Goal: Communication & Community: Answer question/provide support

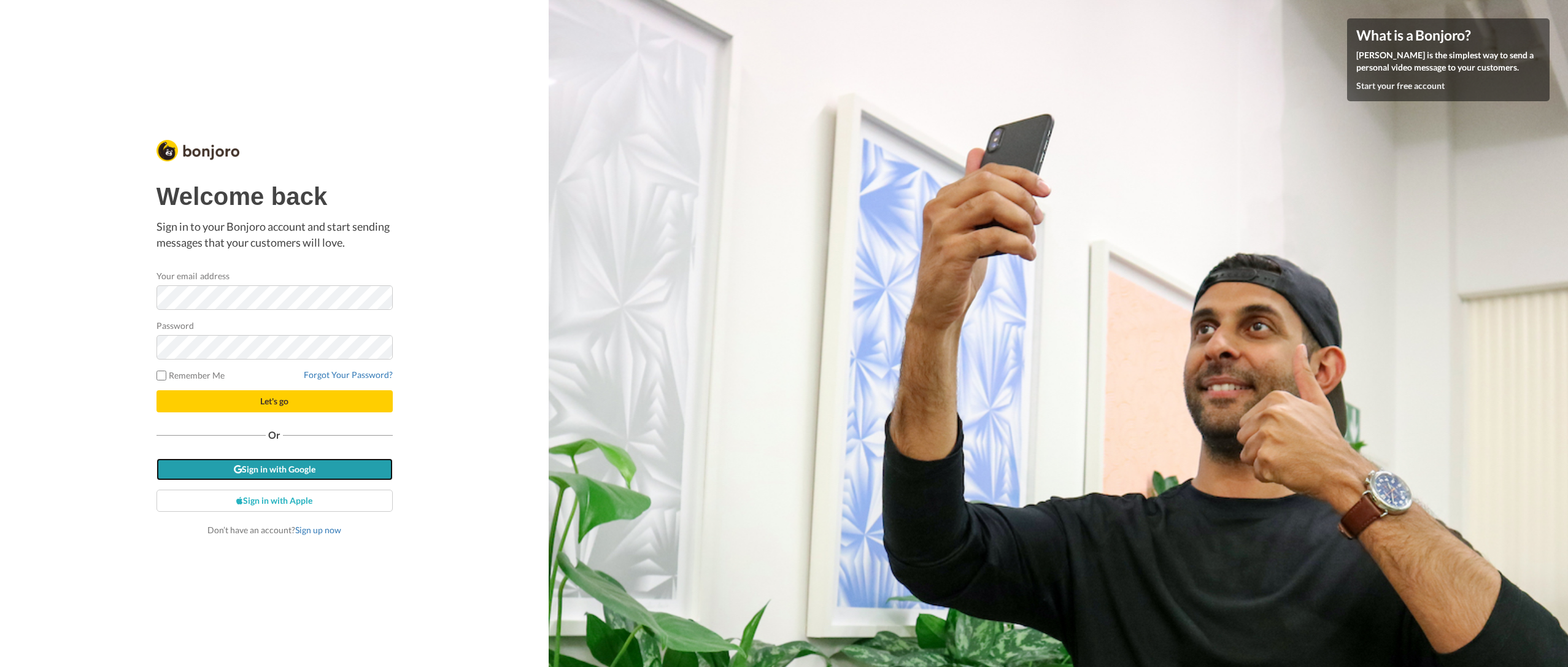
click at [296, 474] on link "Sign in with Google" at bounding box center [274, 470] width 236 height 22
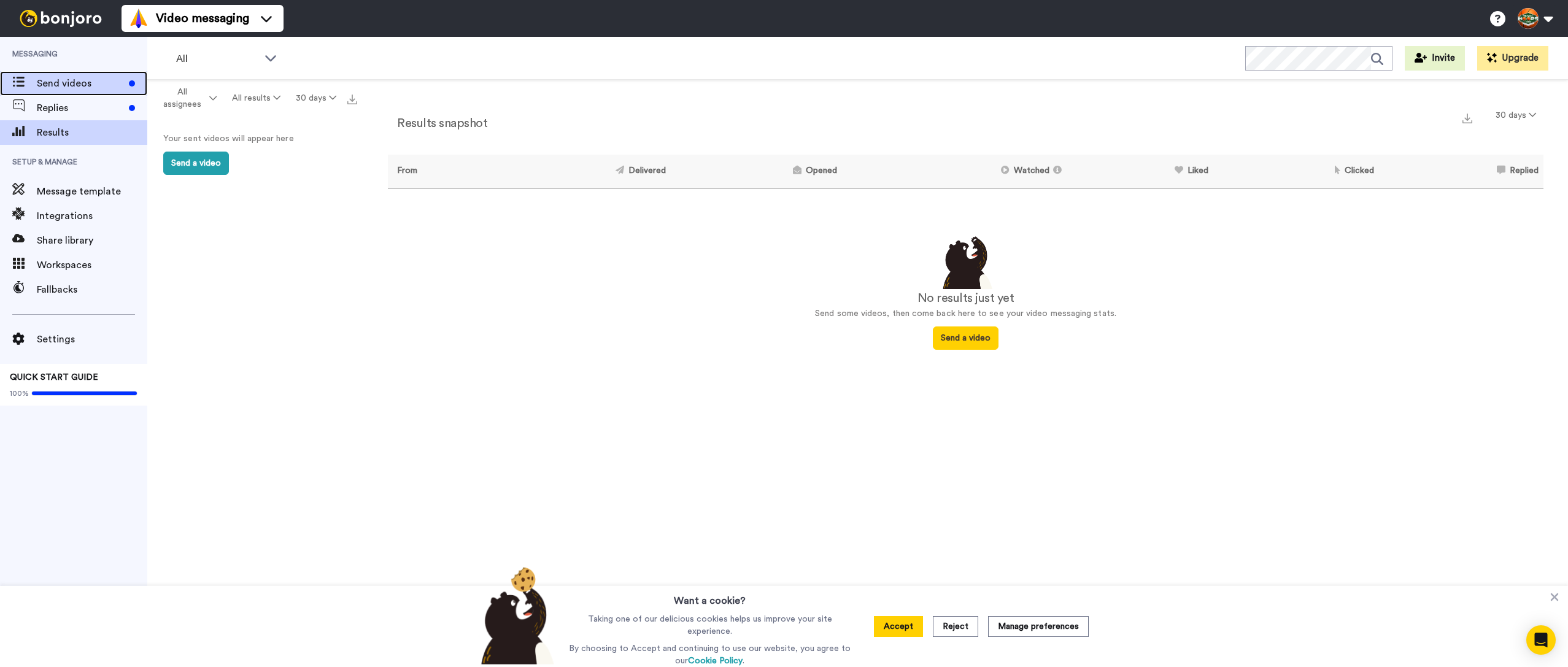
click at [79, 92] on div "Send videos" at bounding box center [74, 83] width 147 height 25
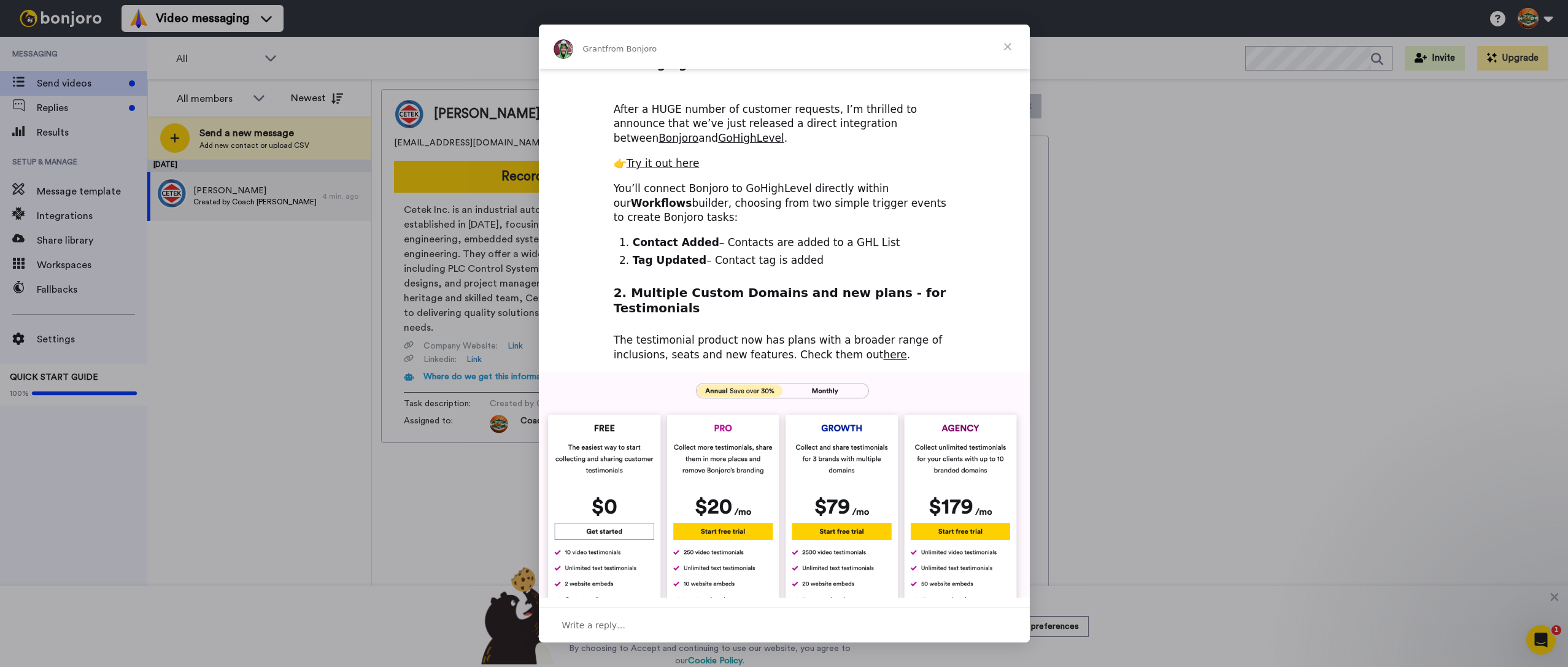
scroll to position [317, 0]
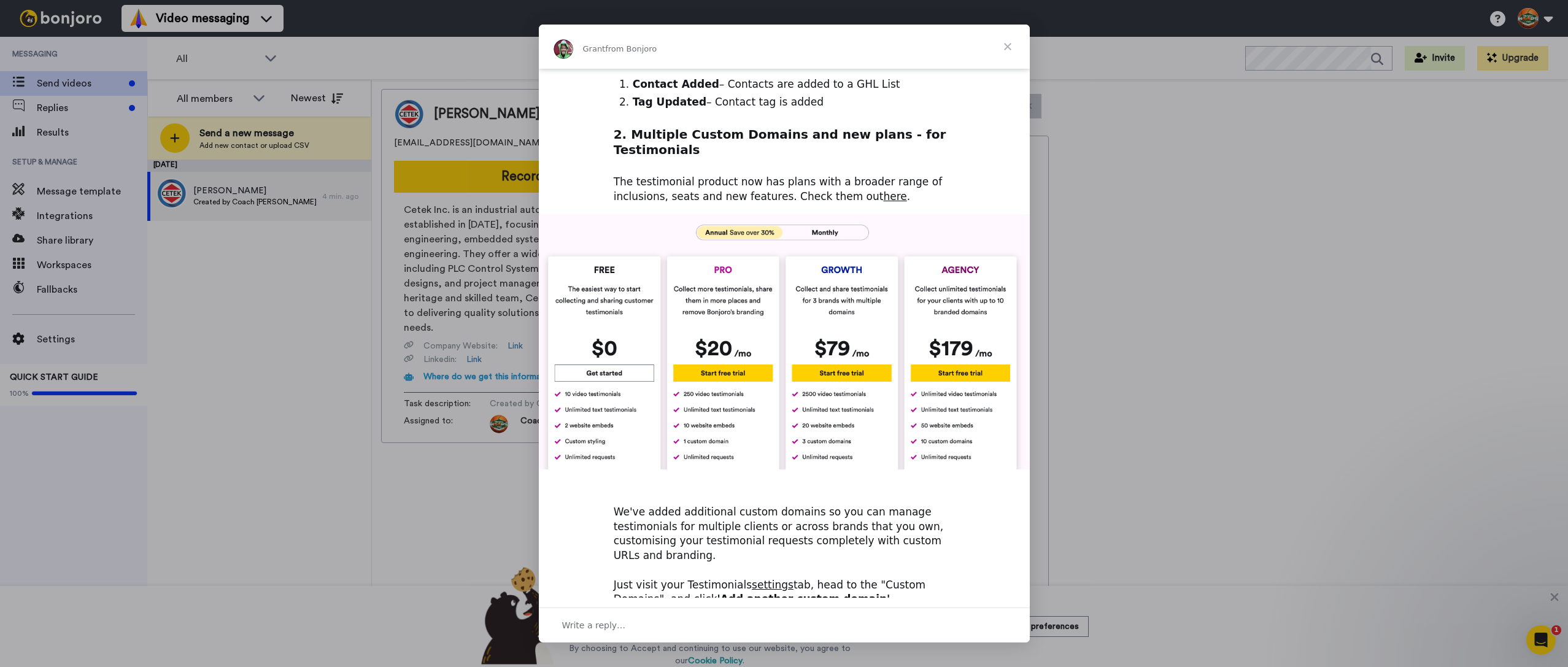
click at [1010, 47] on span "Close" at bounding box center [1007, 46] width 44 height 44
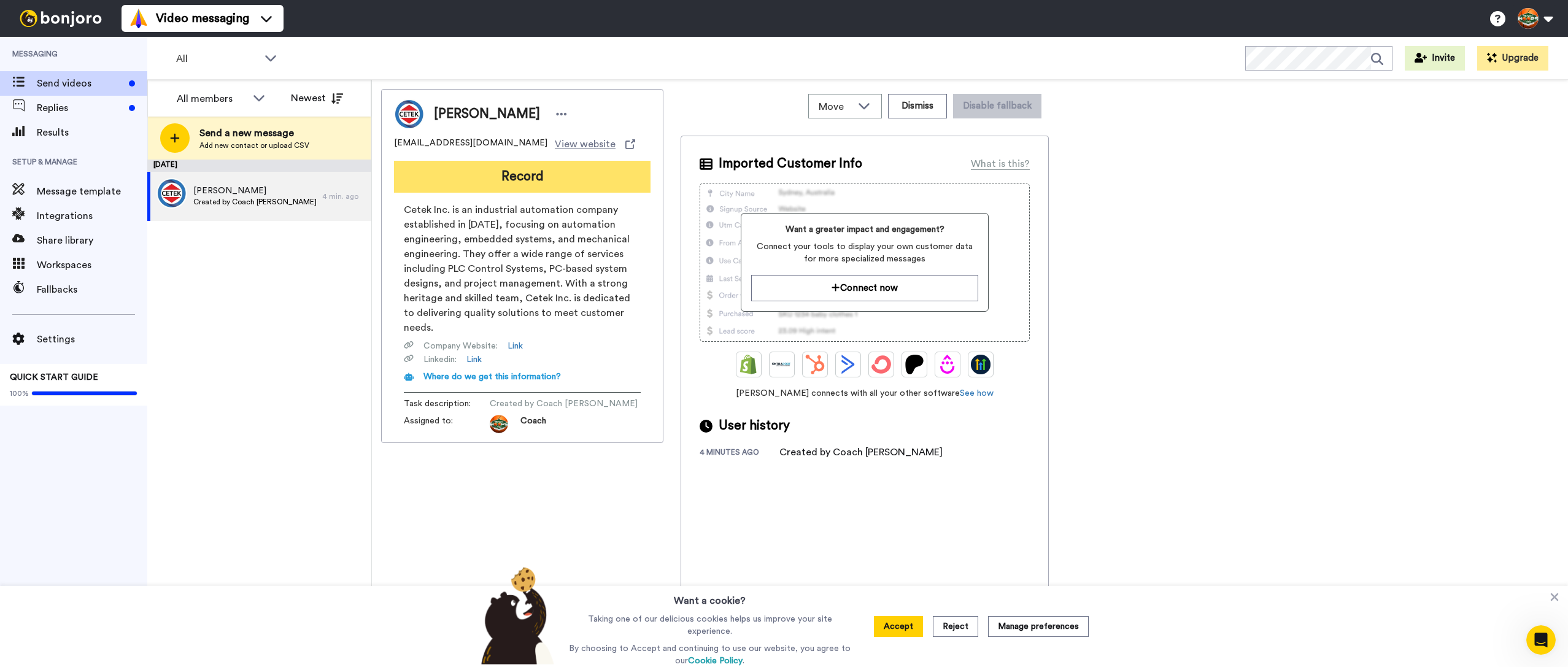
click at [547, 185] on button "Record" at bounding box center [522, 176] width 257 height 32
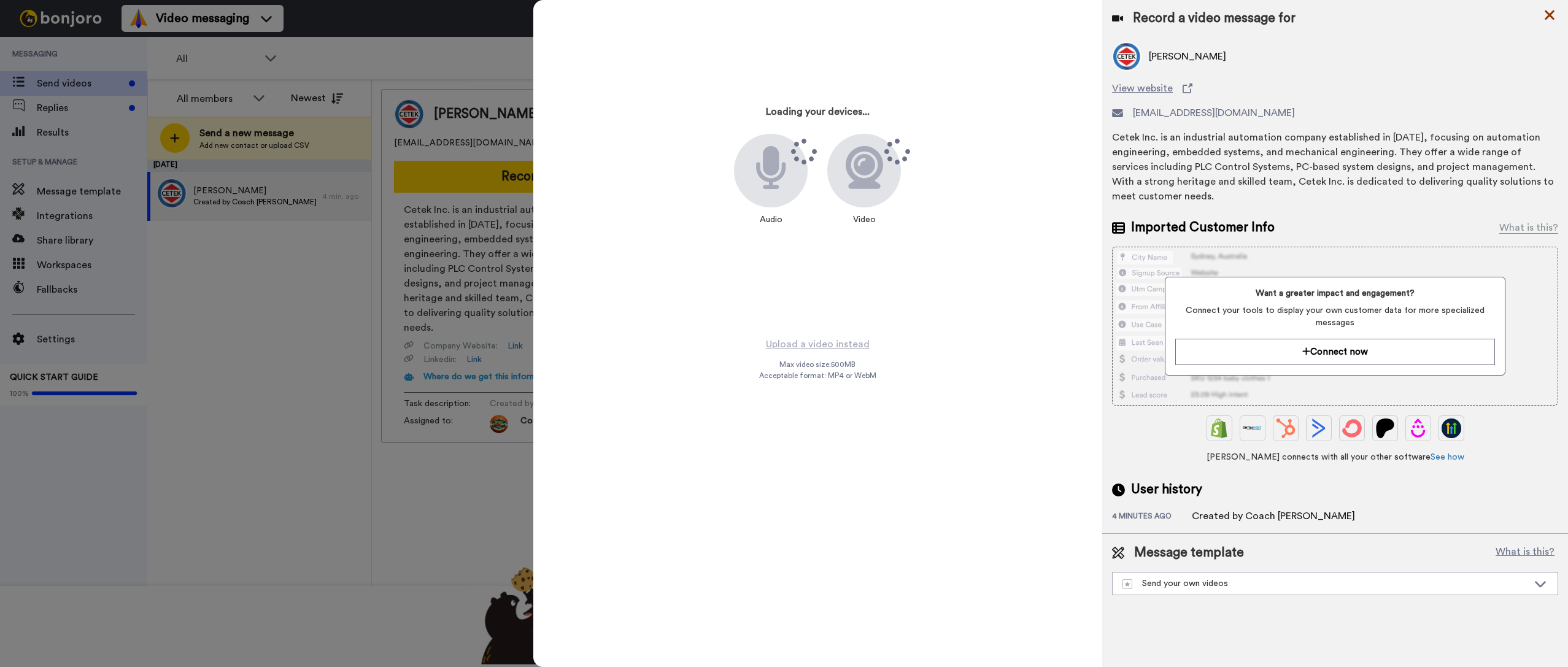
click at [1551, 15] on icon at bounding box center [1549, 15] width 12 height 16
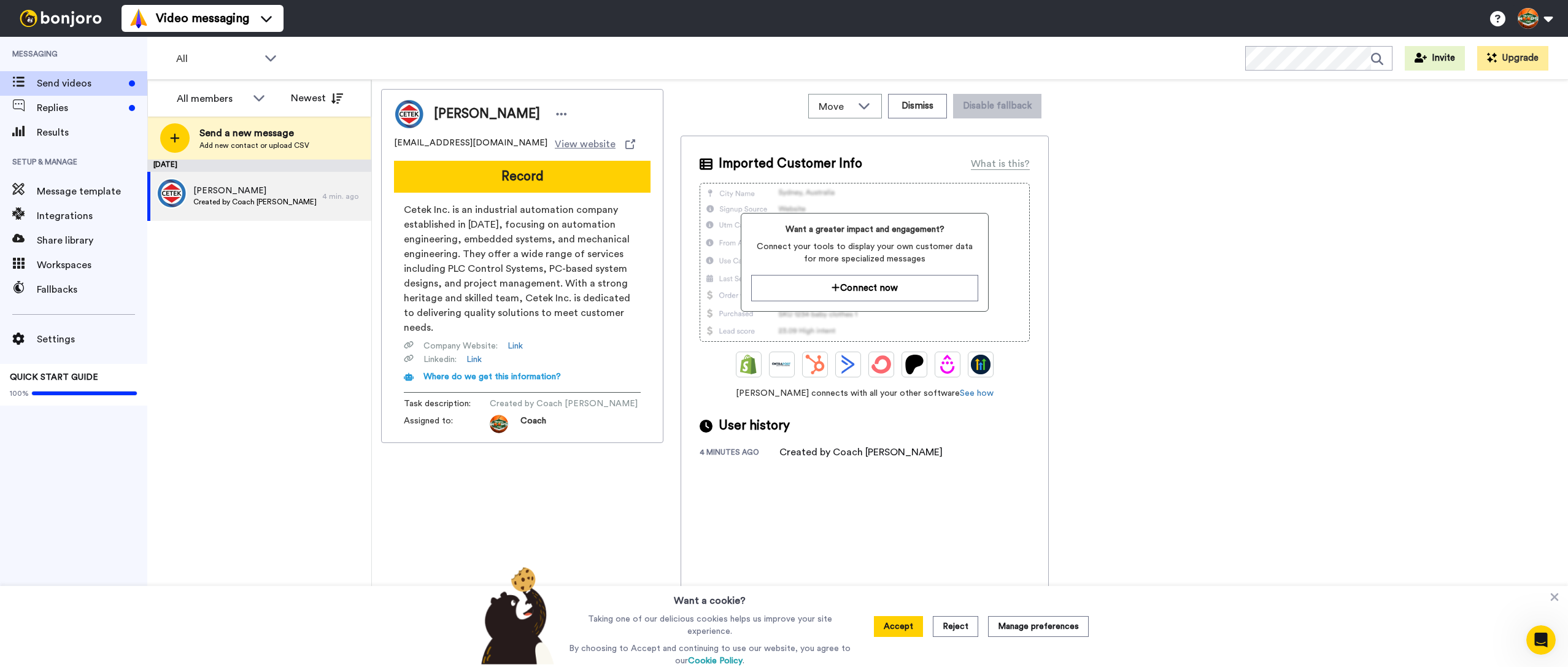
scroll to position [0, 0]
click at [354, 282] on div "September 18 Jarron Nordstrom Created by Coach Collins 4 min. ago" at bounding box center [259, 413] width 224 height 508
click at [534, 171] on button "Record" at bounding box center [522, 176] width 257 height 32
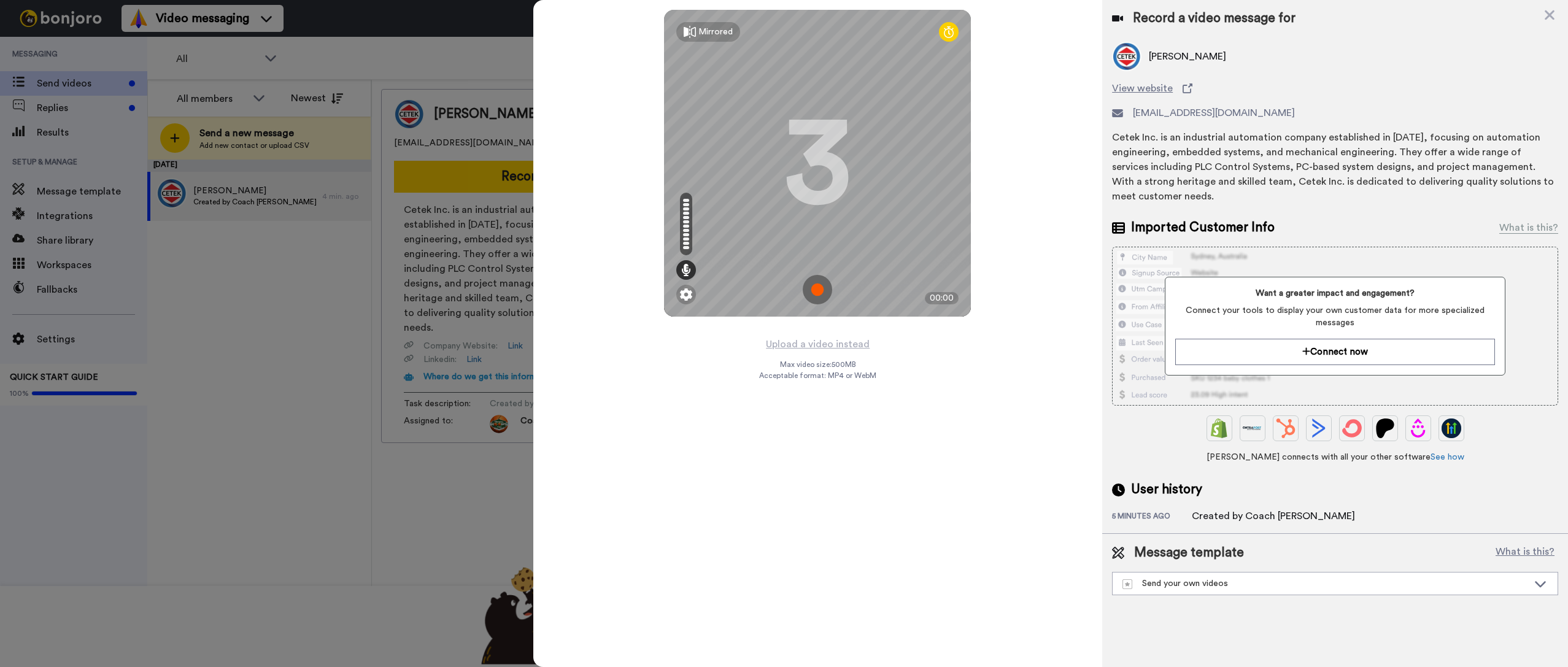
click at [328, 386] on div at bounding box center [784, 334] width 1568 height 667
click at [330, 389] on div at bounding box center [784, 334] width 1568 height 667
click at [1552, 13] on icon at bounding box center [1549, 15] width 10 height 10
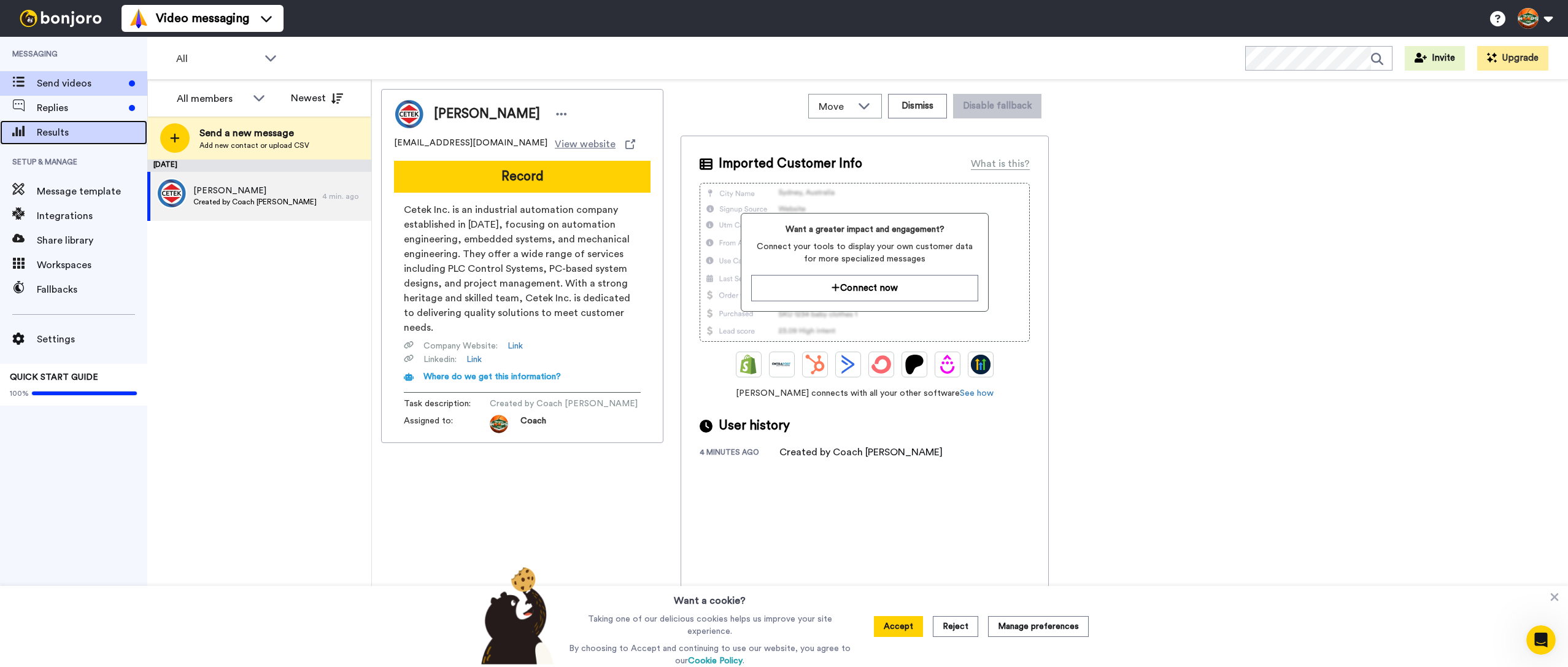
click at [68, 135] on span "Results" at bounding box center [92, 133] width 110 height 15
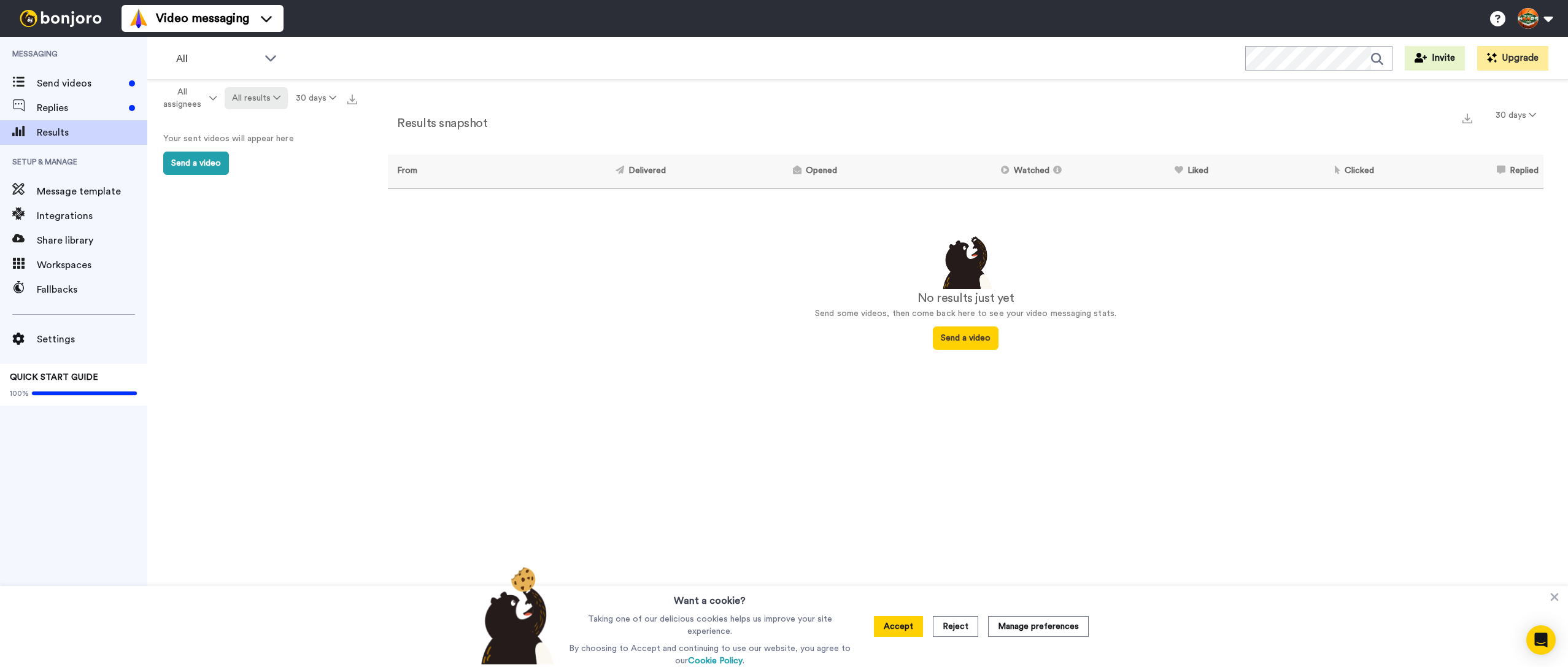
click at [267, 98] on button "All results" at bounding box center [257, 98] width 64 height 22
click at [272, 124] on div "Delivered" at bounding box center [257, 124] width 57 height 13
click at [314, 101] on button "30 days" at bounding box center [316, 98] width 56 height 22
click at [310, 194] on span "365 days" at bounding box center [302, 189] width 39 height 9
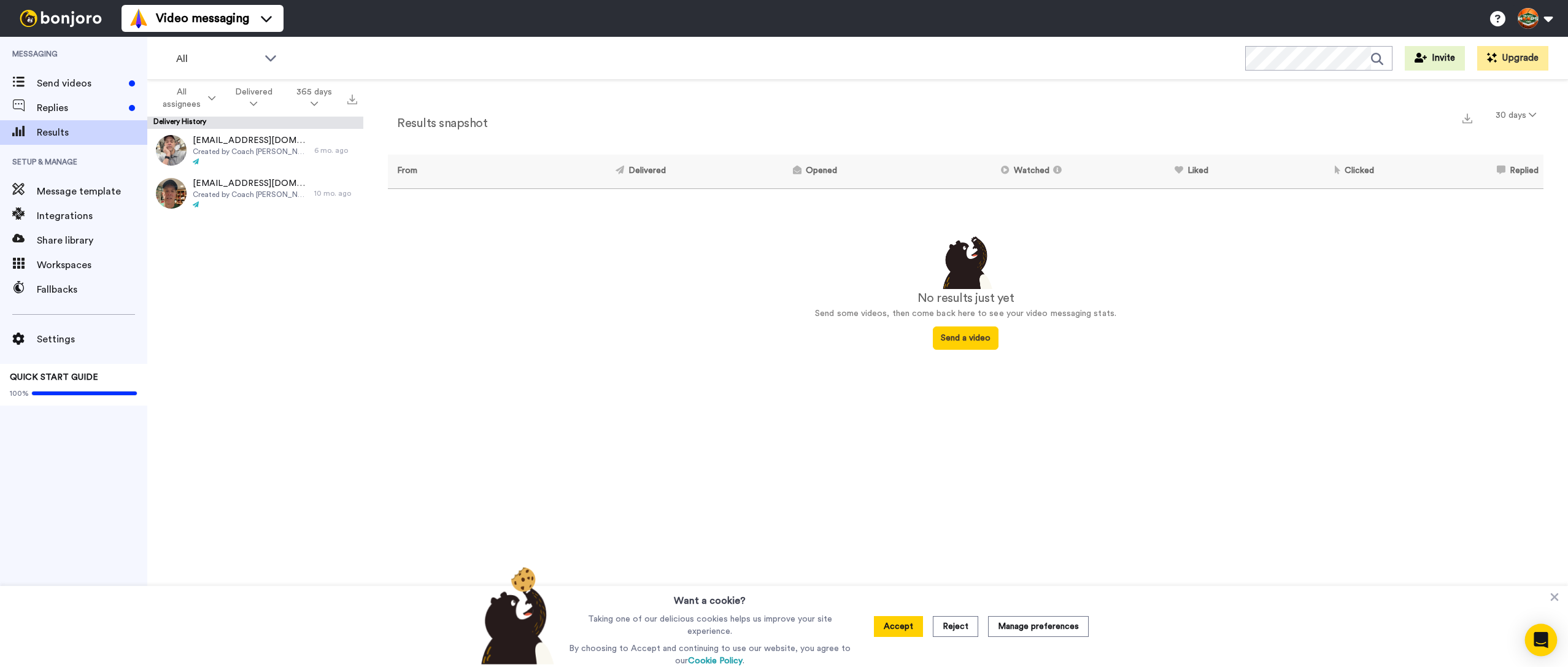
click at [1538, 645] on icon "Open Intercom Messenger" at bounding box center [1540, 639] width 14 height 16
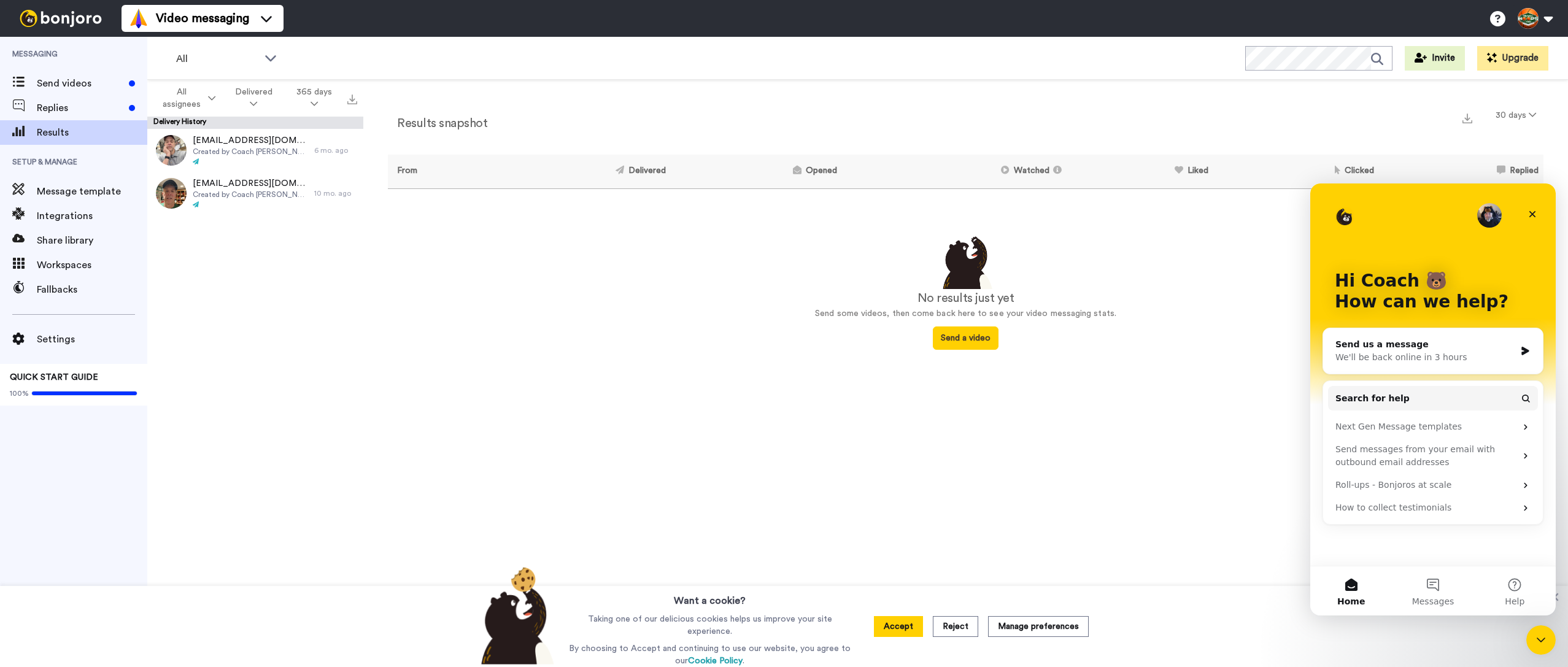
click at [1420, 362] on div "We'll be back online in 3 hours" at bounding box center [1426, 357] width 180 height 13
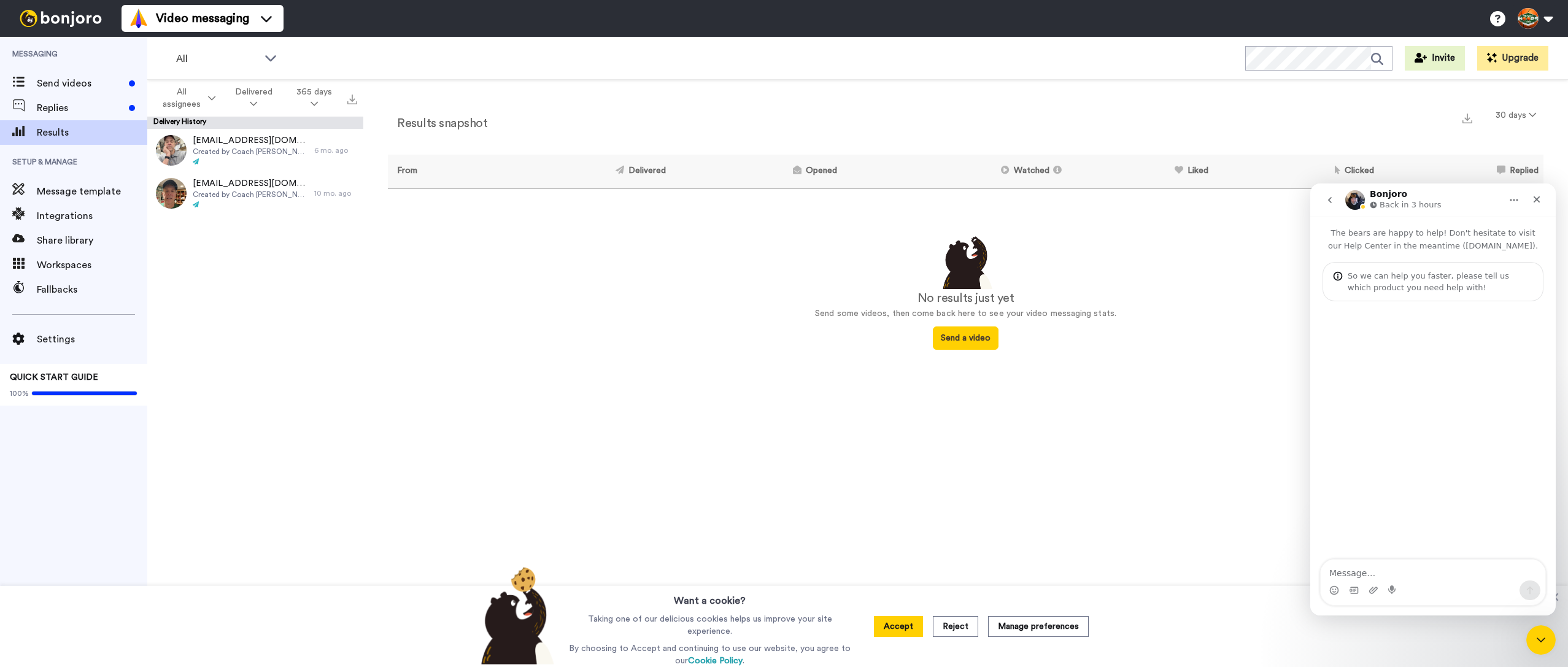
click at [1388, 573] on textarea "Message…" at bounding box center [1433, 570] width 225 height 21
type textarea "On the app I get this when I try to do a video"
click at [1527, 25] on button at bounding box center [1534, 19] width 47 height 27
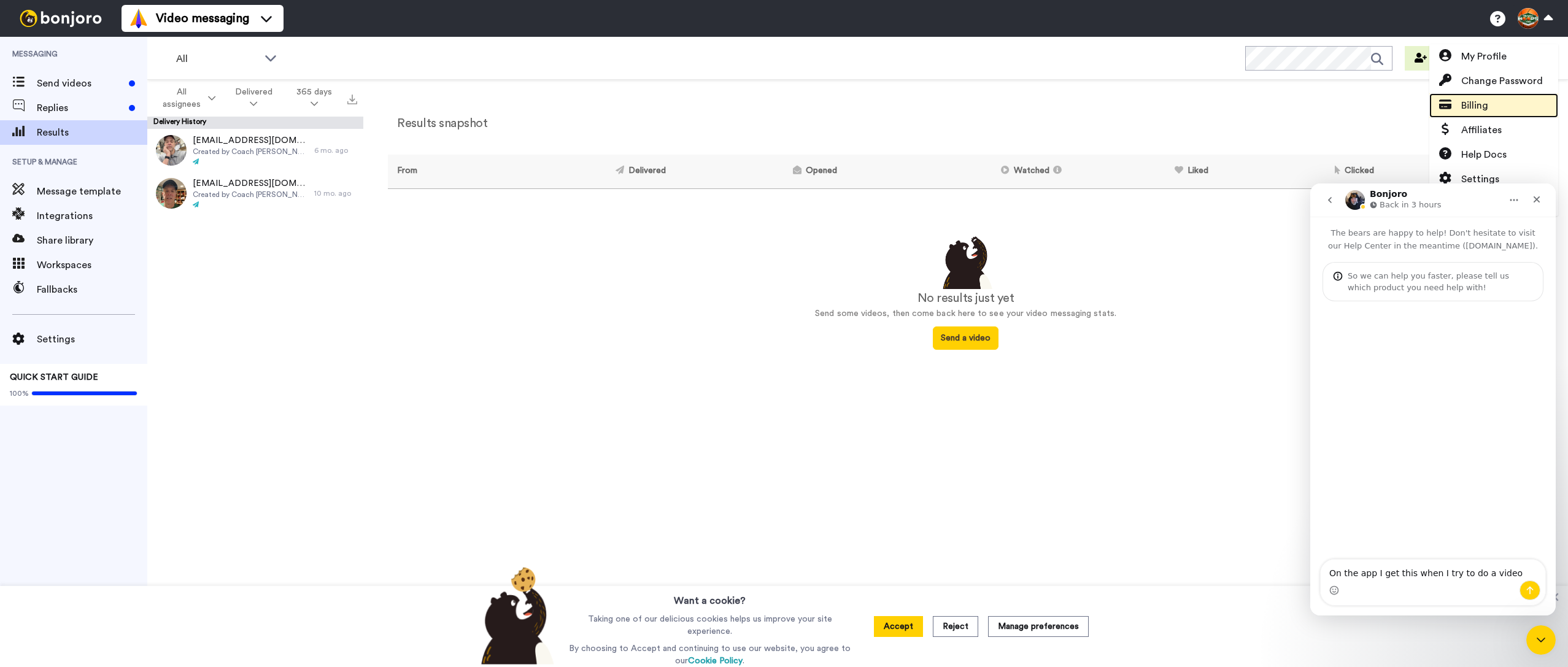
click at [1479, 106] on span "Billing" at bounding box center [1475, 106] width 27 height 15
click at [1469, 104] on span "Billing" at bounding box center [1475, 106] width 27 height 15
click at [1452, 106] on span at bounding box center [1445, 106] width 32 height 15
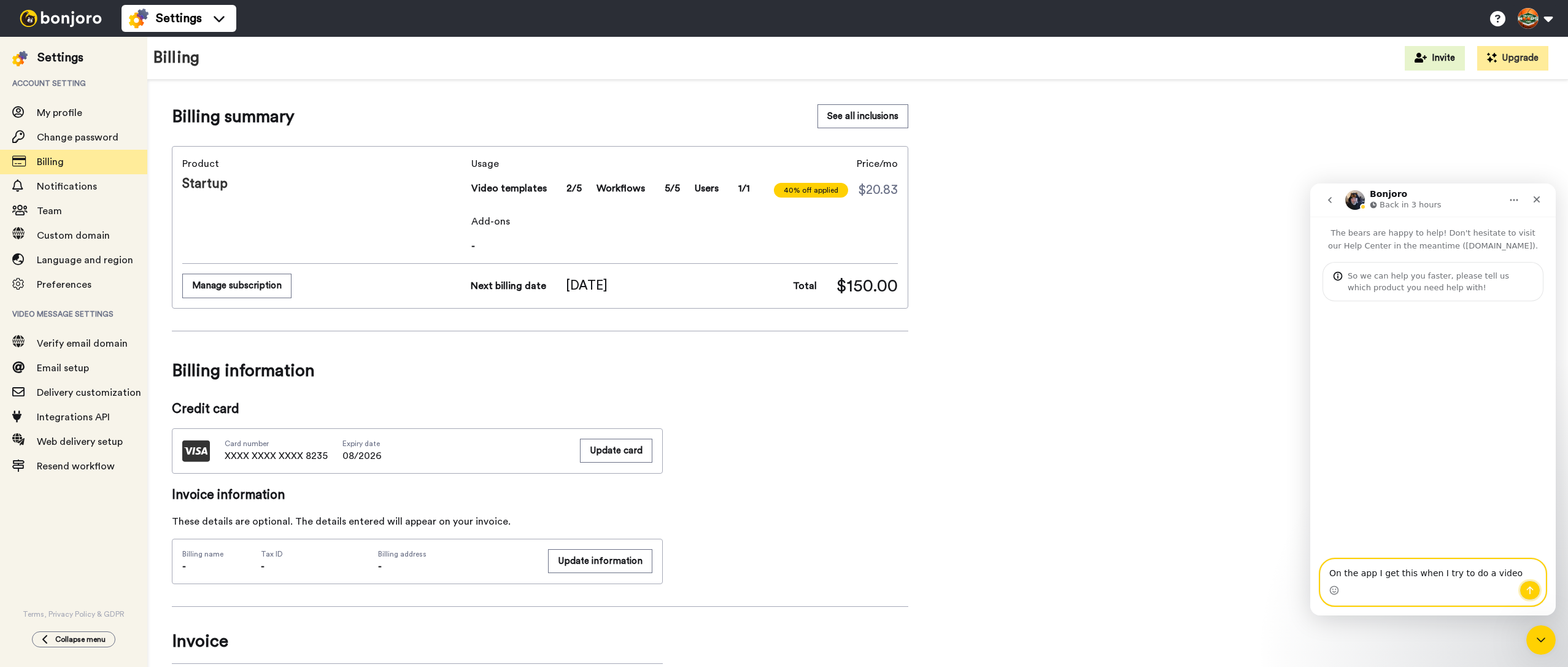
click at [1527, 593] on icon "Send a message…" at bounding box center [1529, 590] width 10 height 10
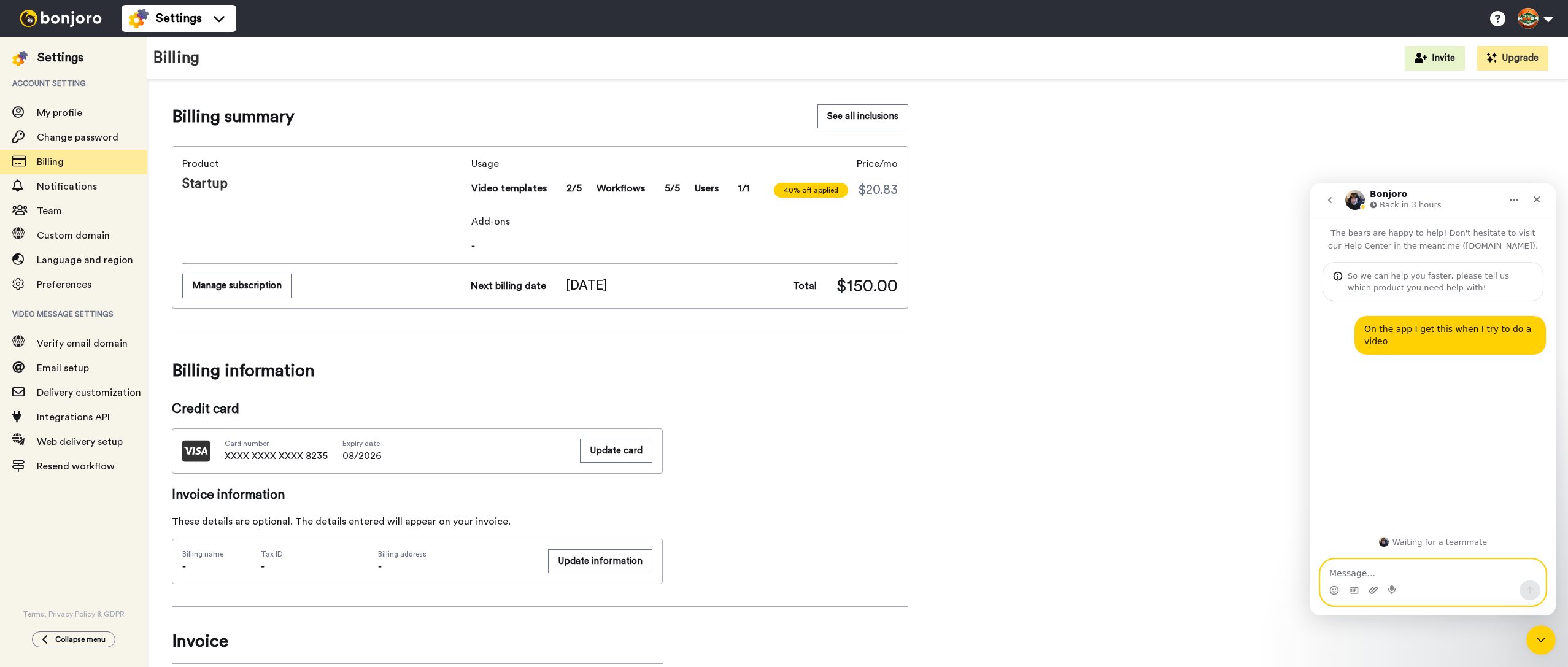
click at [1371, 589] on icon "Upload attachment" at bounding box center [1374, 590] width 9 height 7
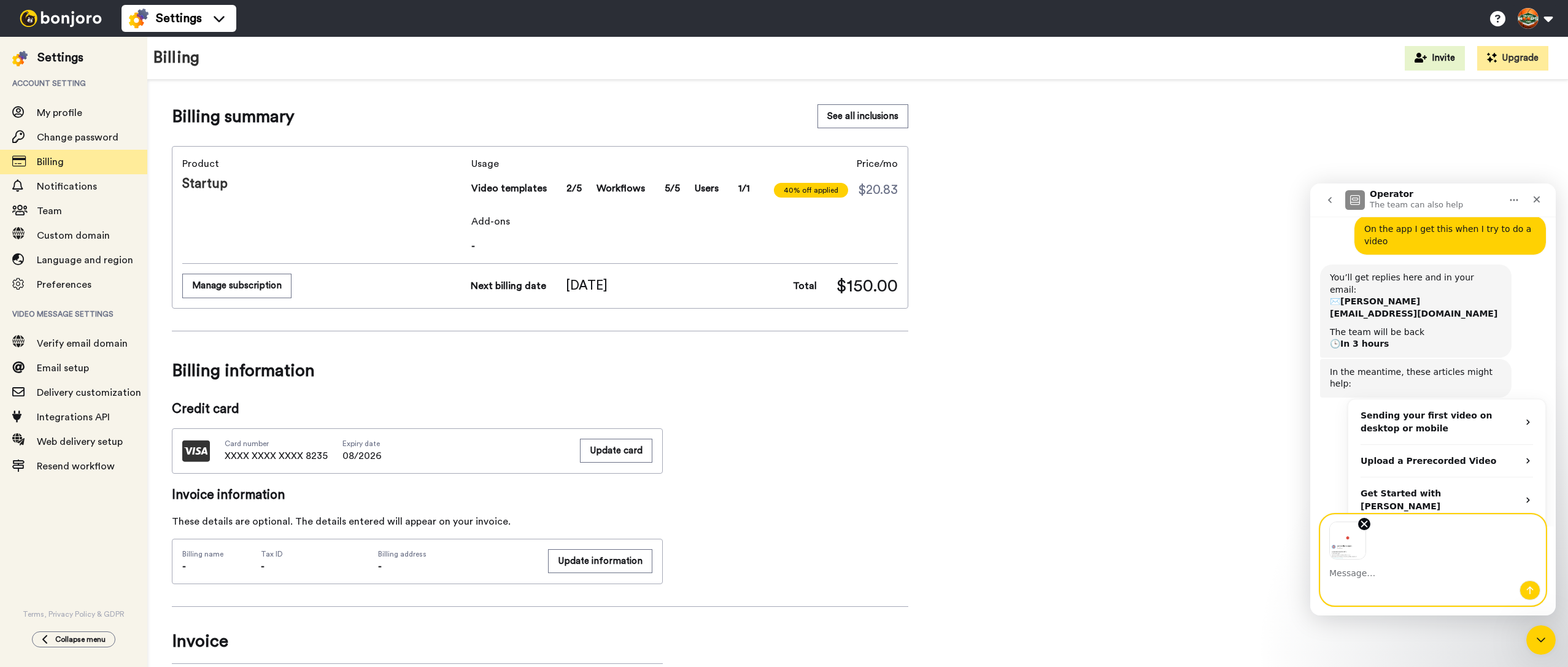
scroll to position [103, 0]
click at [1418, 563] on textarea "Message…" at bounding box center [1433, 570] width 225 height 21
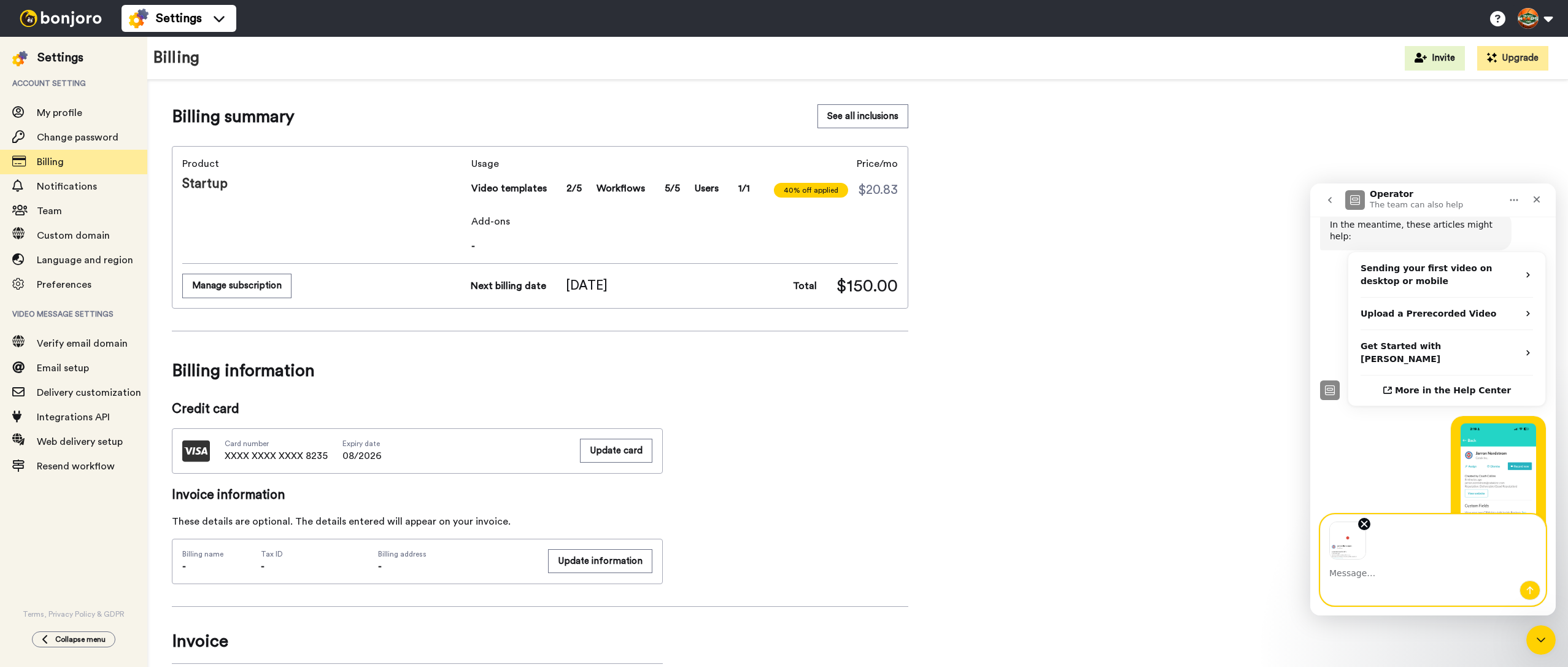
scroll to position [292, 0]
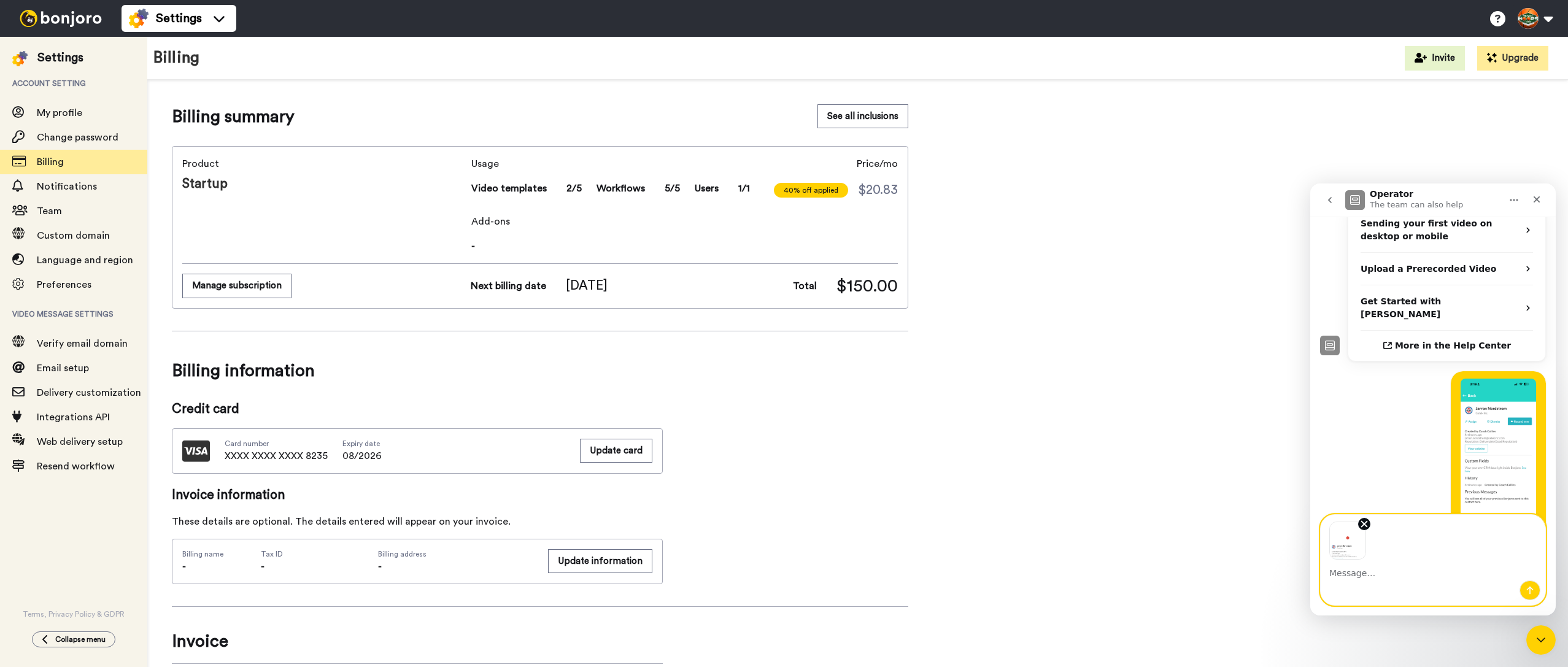
click at [1380, 597] on div "Intercom messenger" at bounding box center [1433, 590] width 225 height 19
click at [1379, 585] on div "Intercom messenger" at bounding box center [1433, 590] width 225 height 19
click at [1412, 575] on textarea "Message…" at bounding box center [1433, 570] width 225 height 21
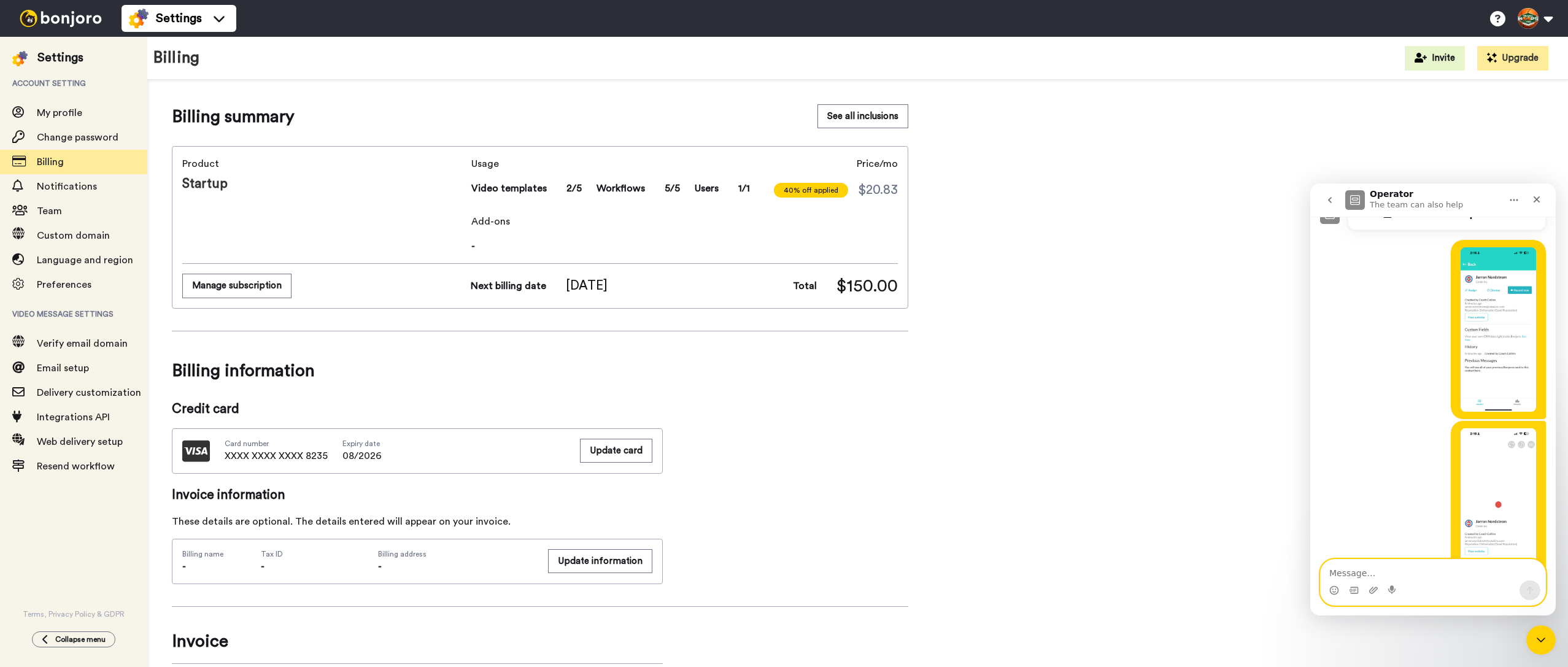
scroll to position [428, 0]
type textarea "The red dot seems like it is recording...."
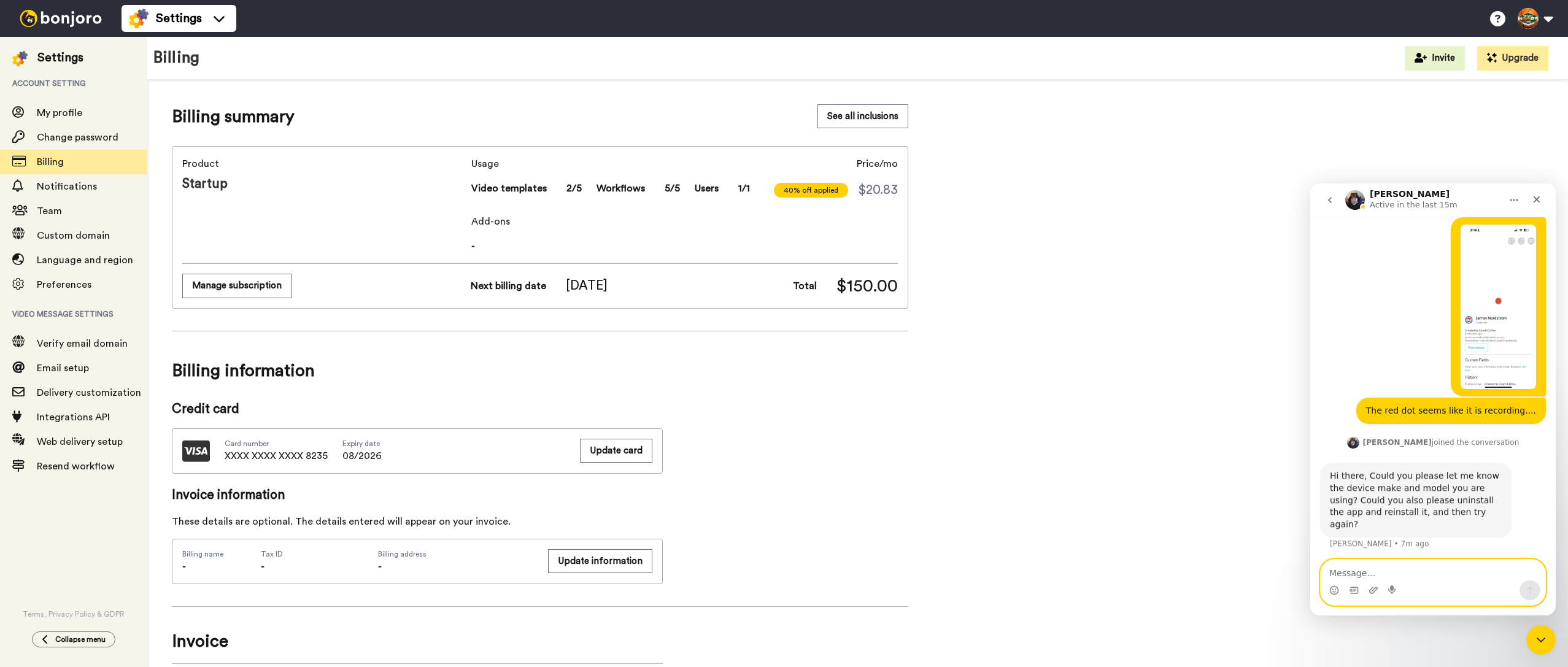
scroll to position [636, 0]
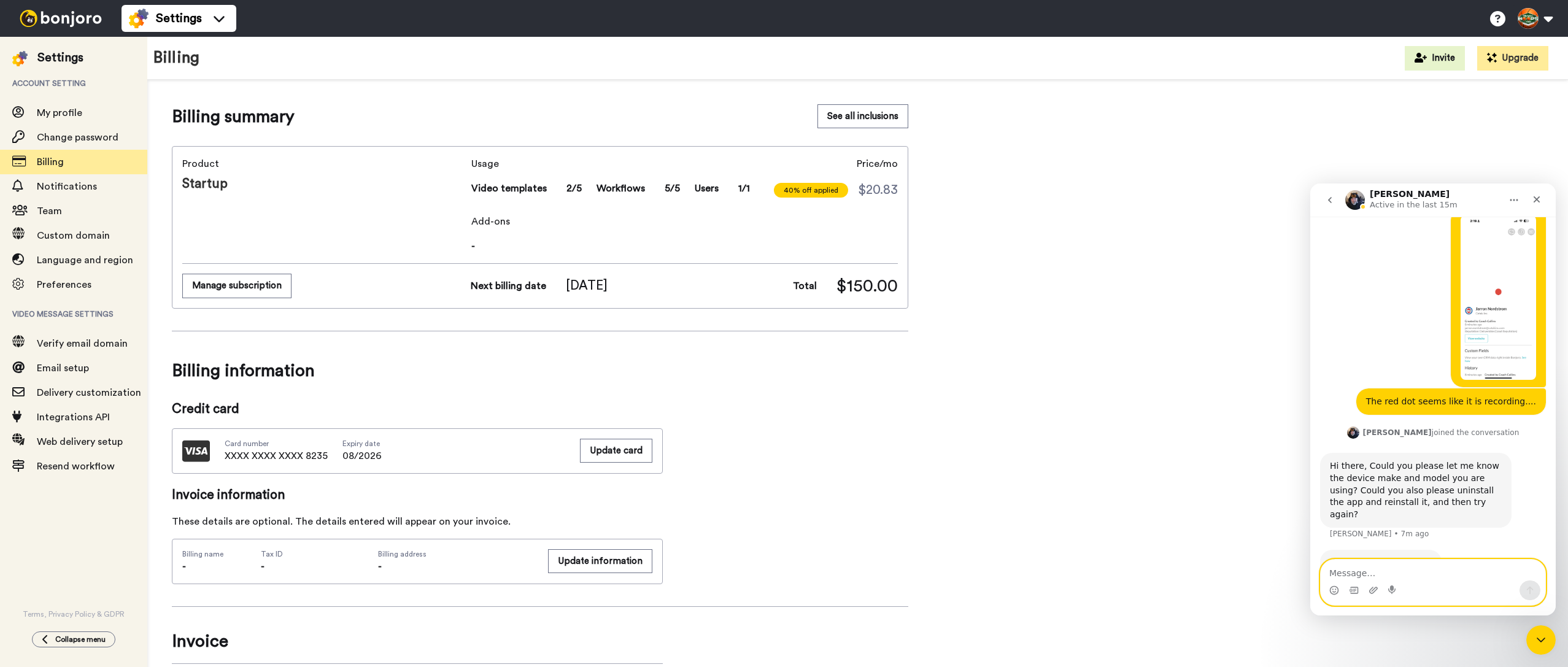
click at [1392, 572] on textarea "Message…" at bounding box center [1433, 570] width 225 height 21
type textarea "Yes"
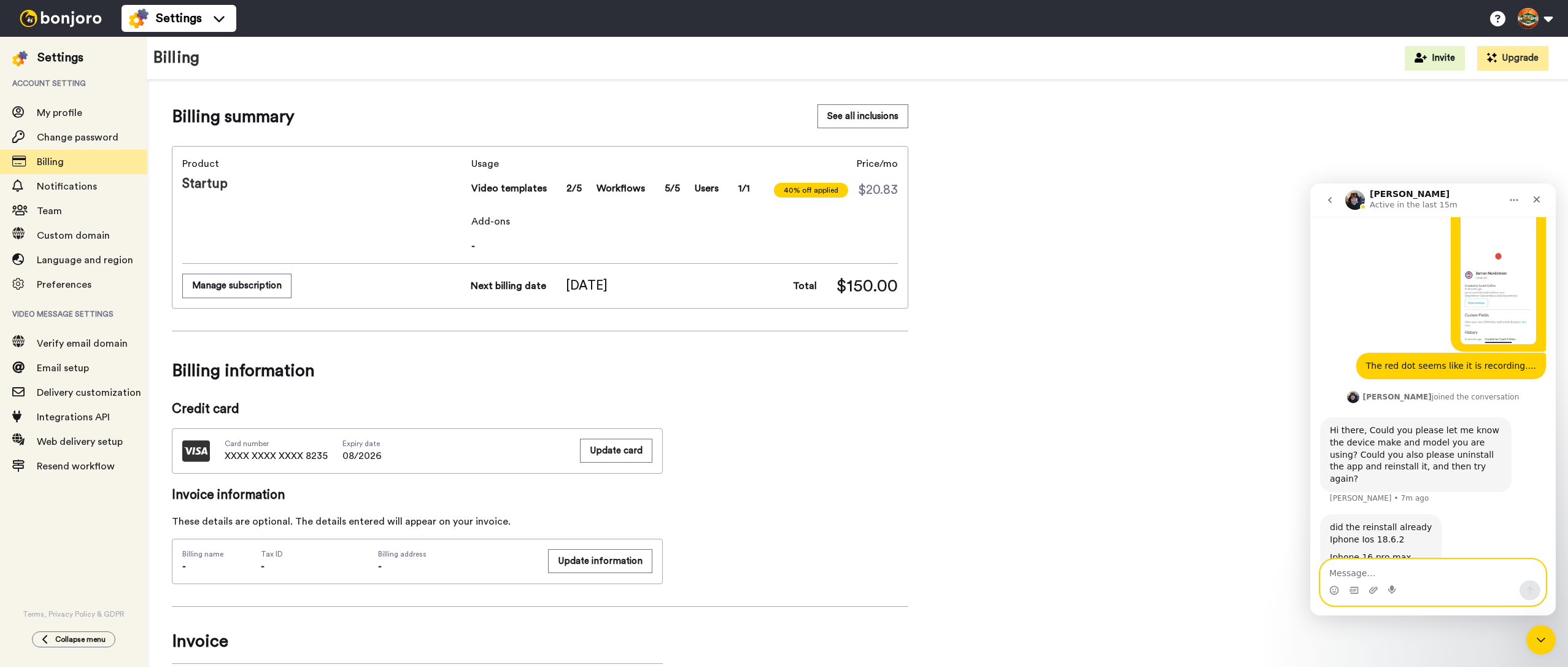
scroll to position [672, 0]
click at [1392, 571] on textarea "Message…" at bounding box center [1433, 570] width 225 height 21
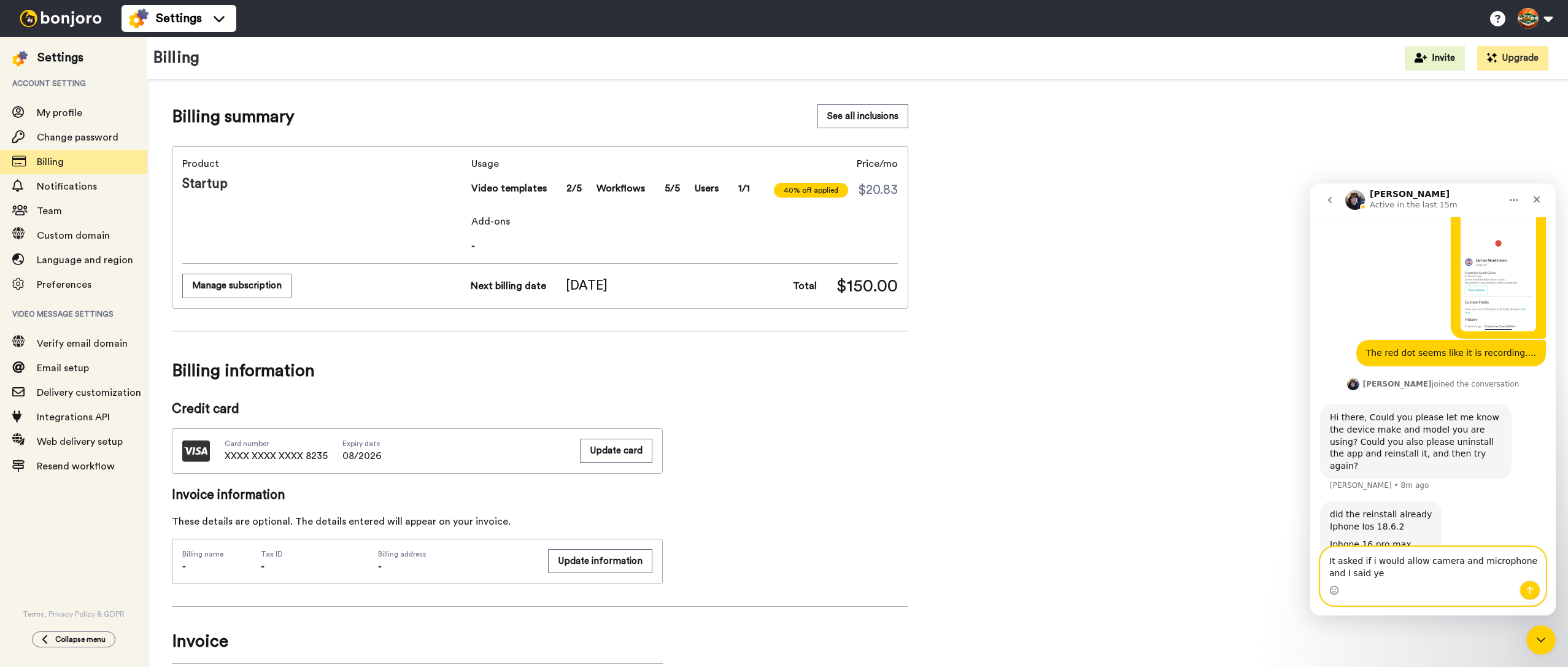
type textarea "It asked if i would allow camera and microphone and I said yes"
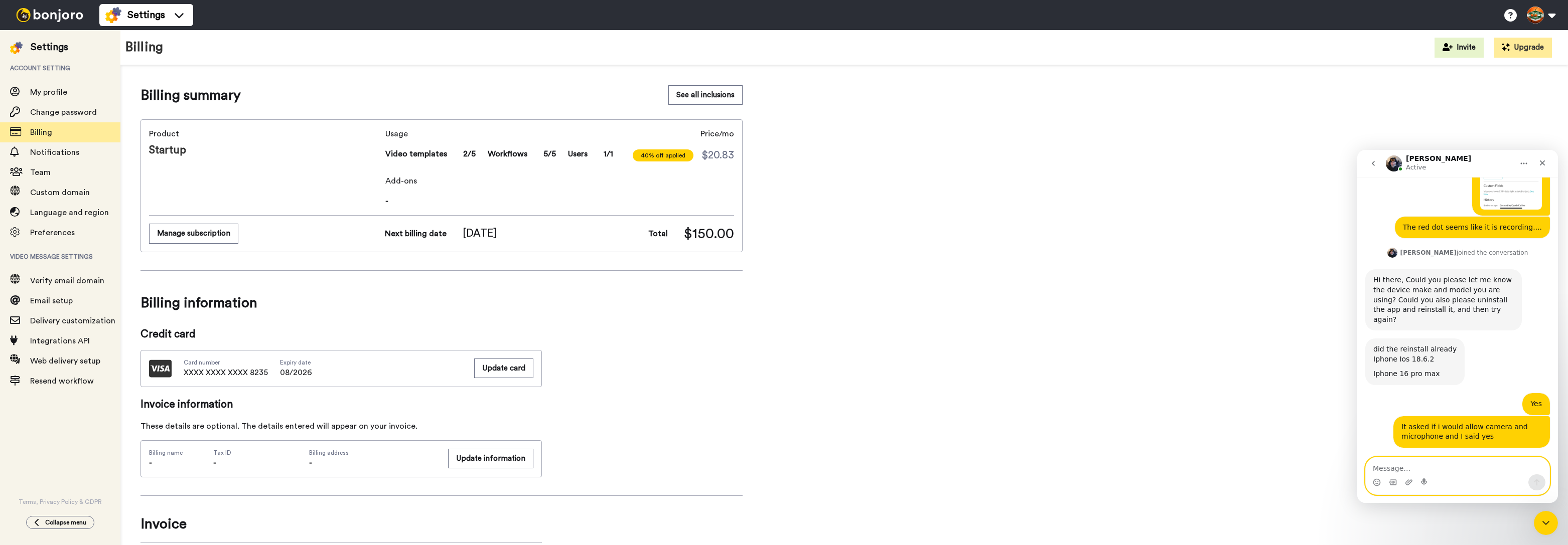
scroll to position [612, 0]
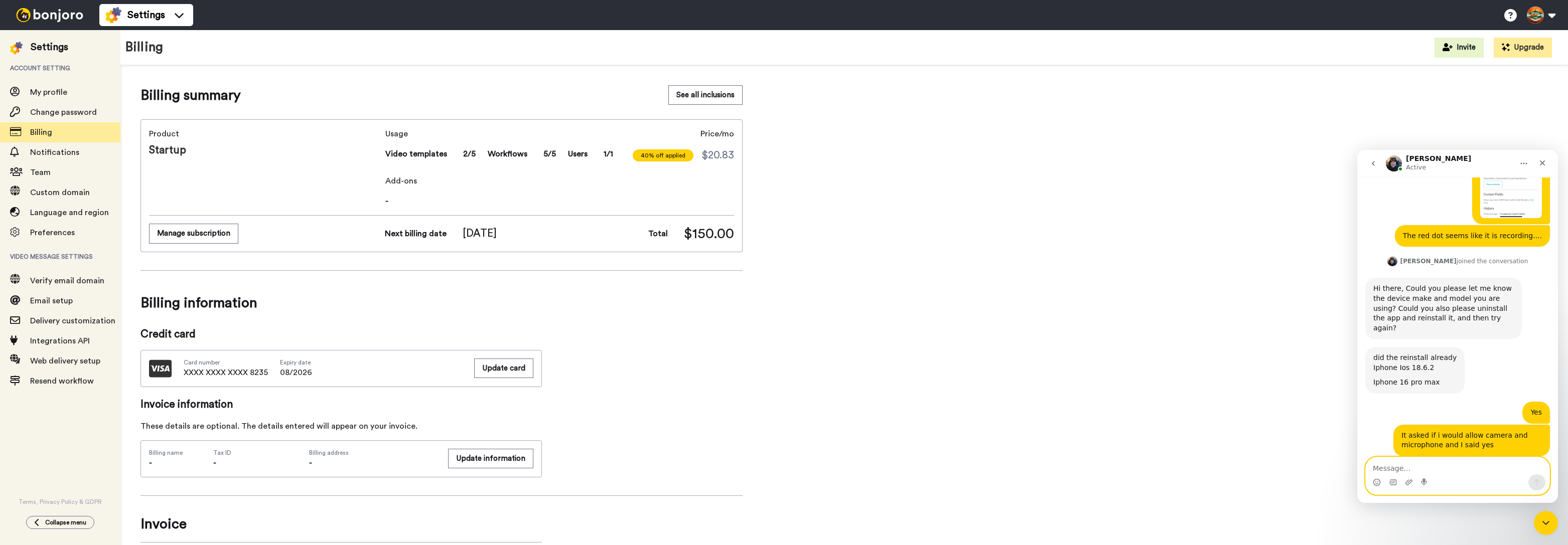
click at [1281, 468] on textarea "Message…" at bounding box center [1458, 466] width 184 height 17
type textarea "No"
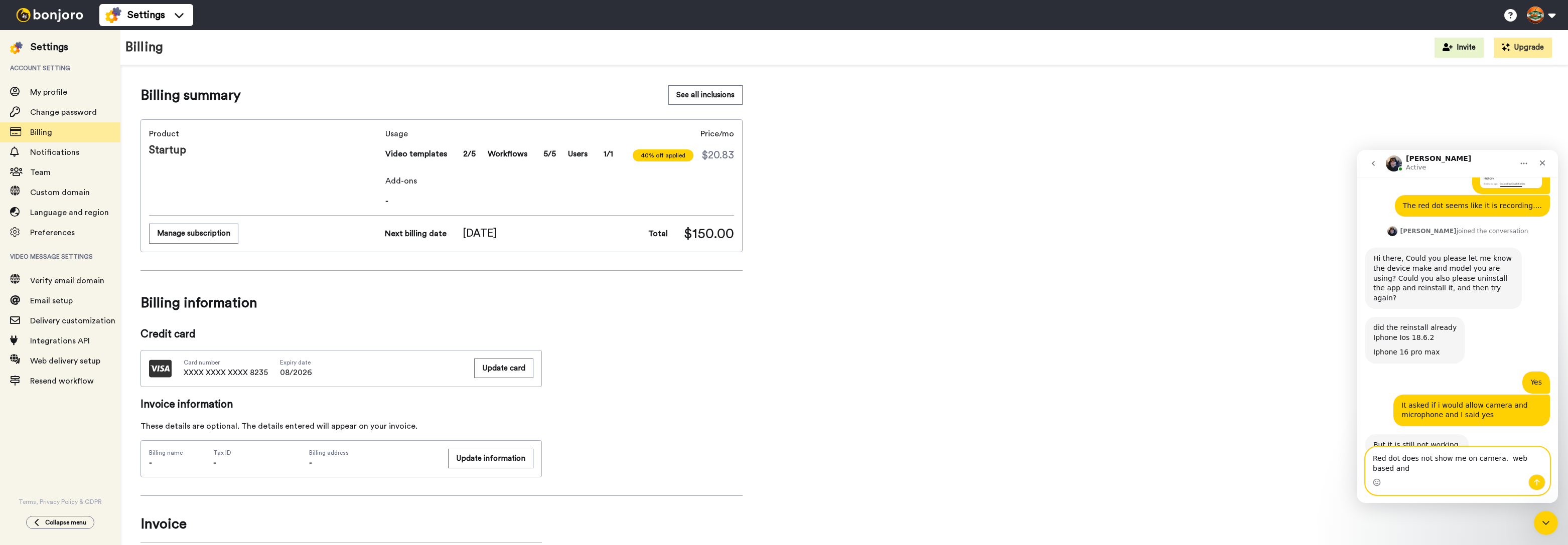
scroll to position [652, 0]
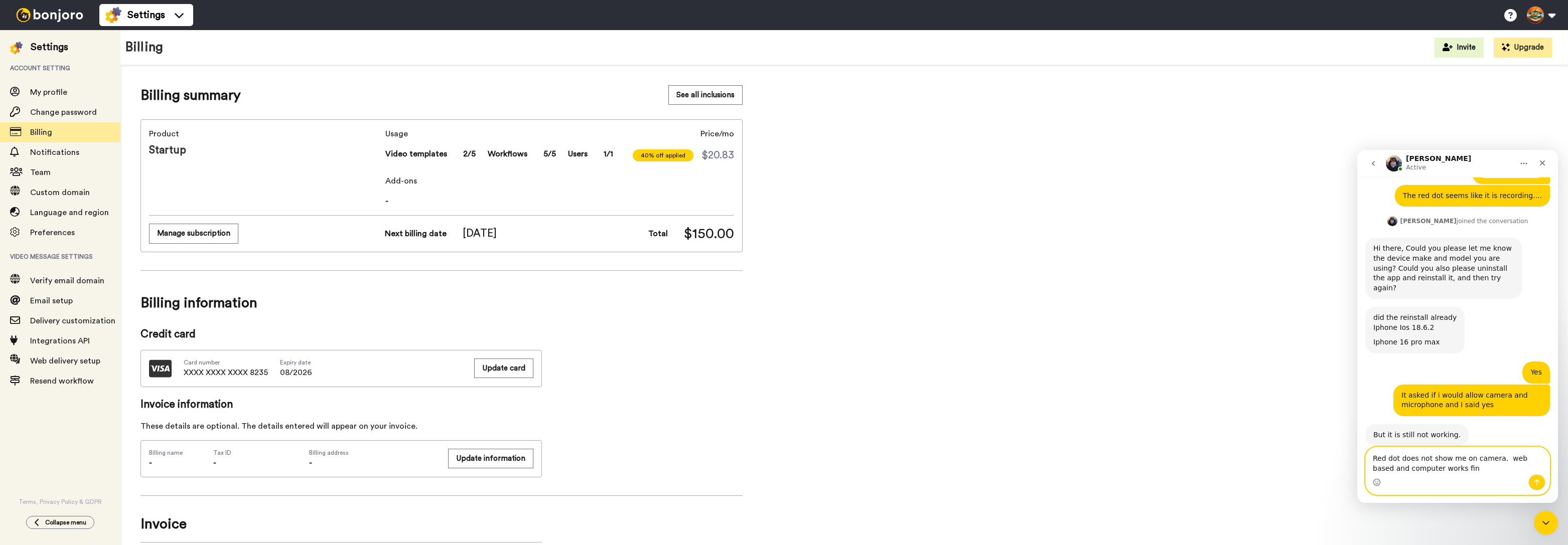
type textarea "Red dot does not show me on camera. web based and computer works fine"
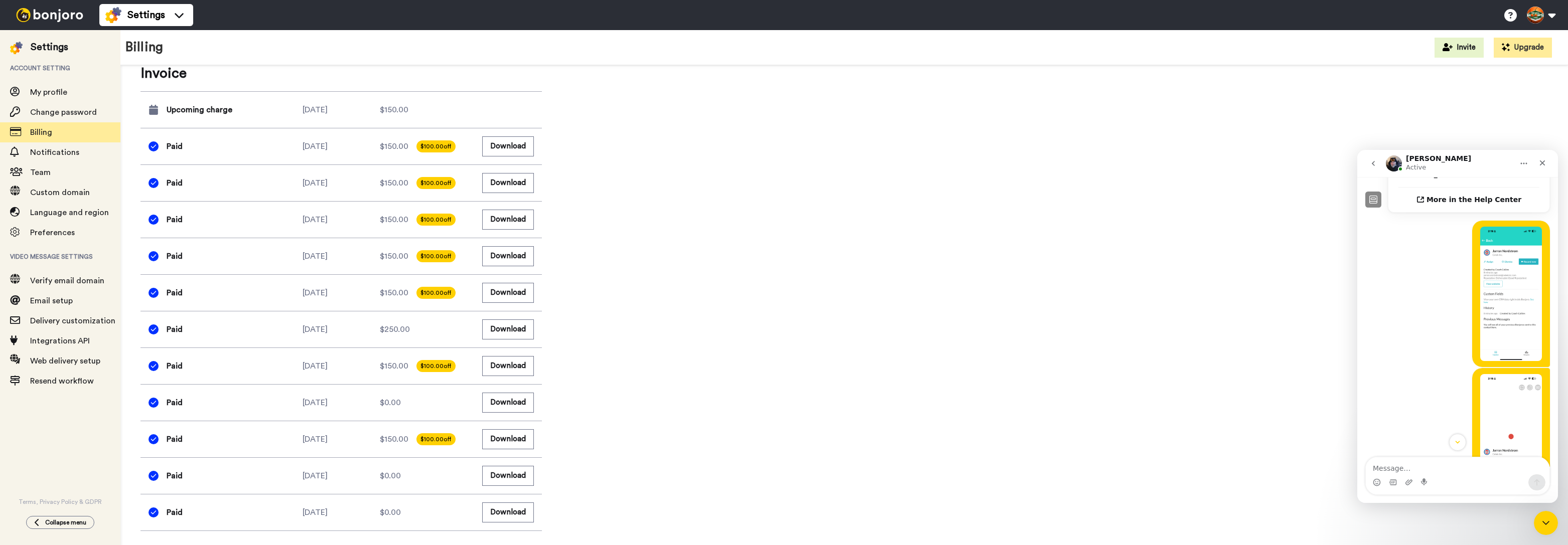
scroll to position [724, 0]
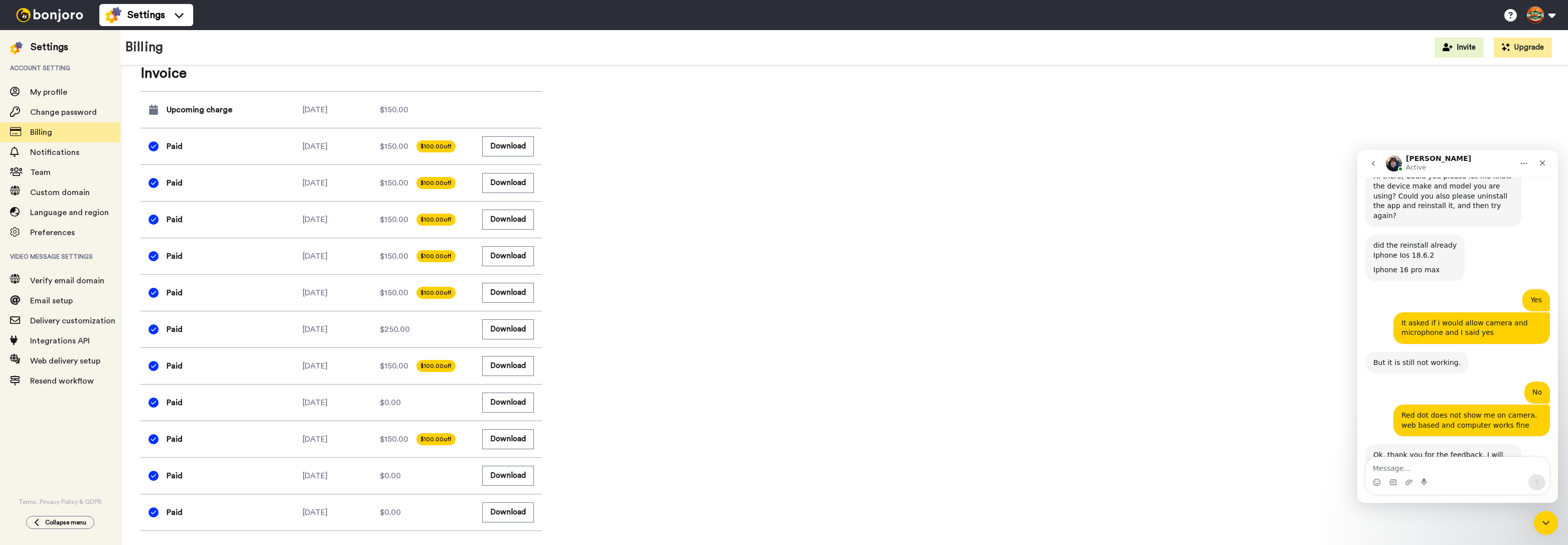
click at [1281, 474] on div "Intercom messenger" at bounding box center [1458, 482] width 184 height 16
click at [1281, 471] on textarea "Message…" at bounding box center [1458, 466] width 184 height 17
type textarea "ok"
